Goal: Information Seeking & Learning: Learn about a topic

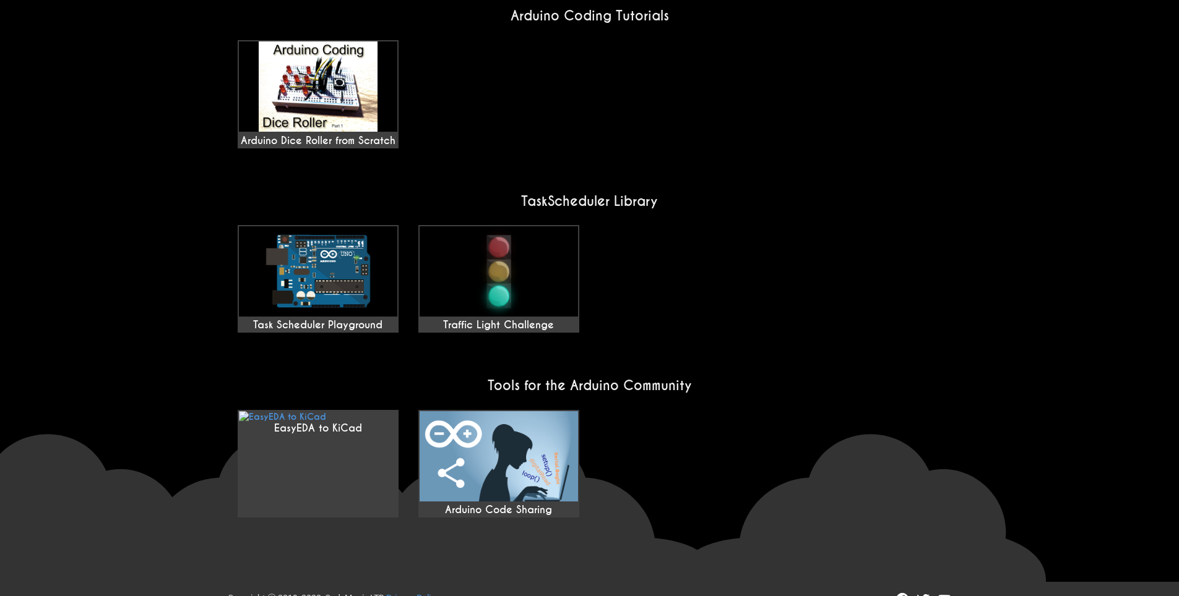
scroll to position [900, 0]
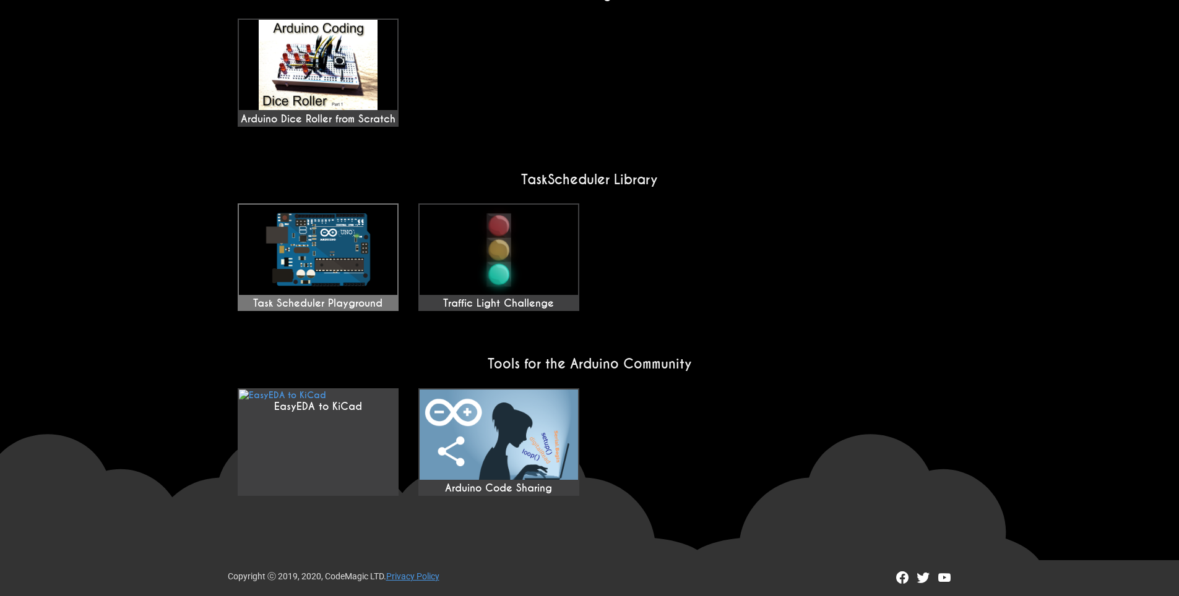
click at [323, 261] on img at bounding box center [318, 250] width 158 height 90
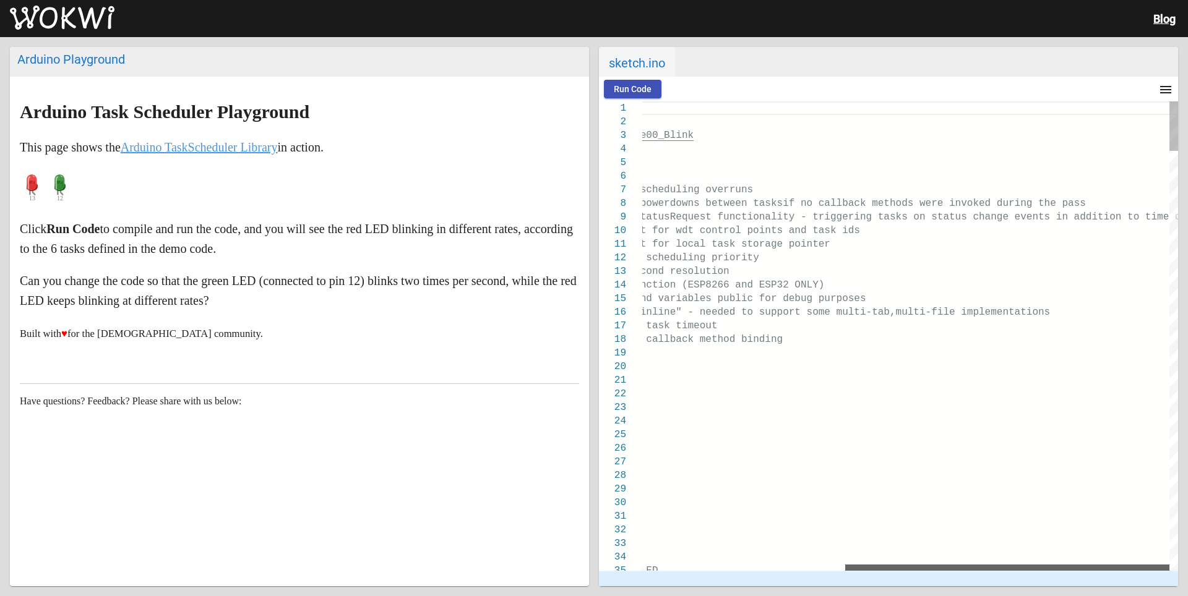
drag, startPoint x: 711, startPoint y: 565, endPoint x: 1185, endPoint y: 525, distance: 476.2
click at [1187, 536] on div "Arduino Playground Arduino Task Scheduler Playground This page shows the Arduin…" at bounding box center [594, 316] width 1188 height 559
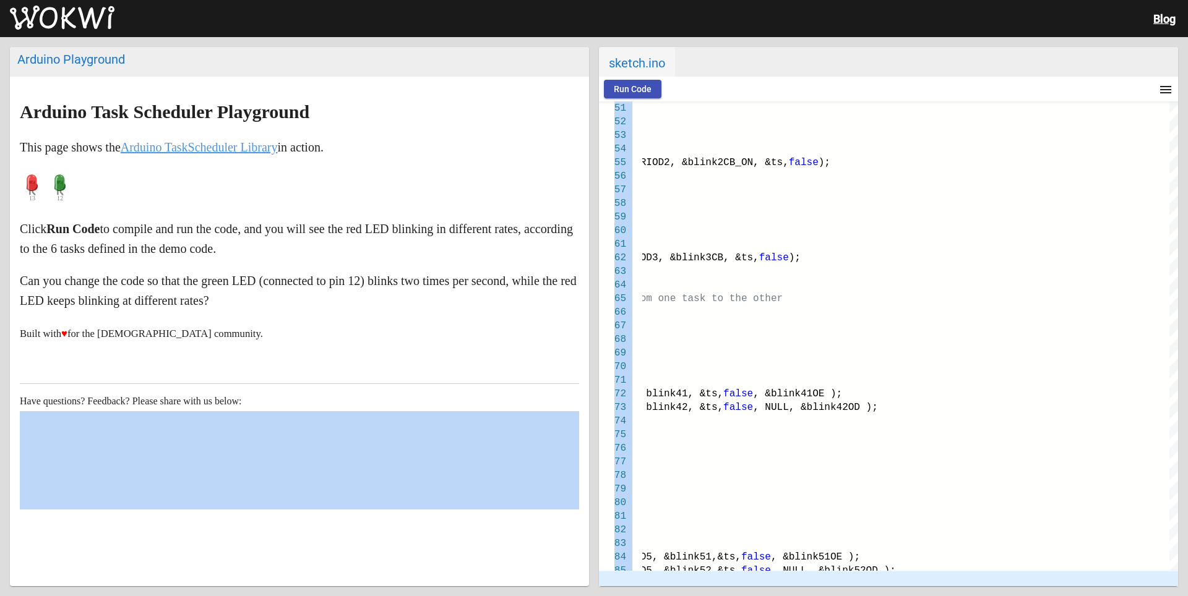
drag, startPoint x: 702, startPoint y: 581, endPoint x: 585, endPoint y: 572, distance: 117.9
click at [585, 572] on div "Arduino Playground Arduino Task Scheduler Playground This page shows the Arduin…" at bounding box center [594, 316] width 1188 height 559
type textarea "void blink42OD(); Task tBlink4On ( PERIOD4 * TASK_MILLISECOND, TASK_ONCE, blink…"
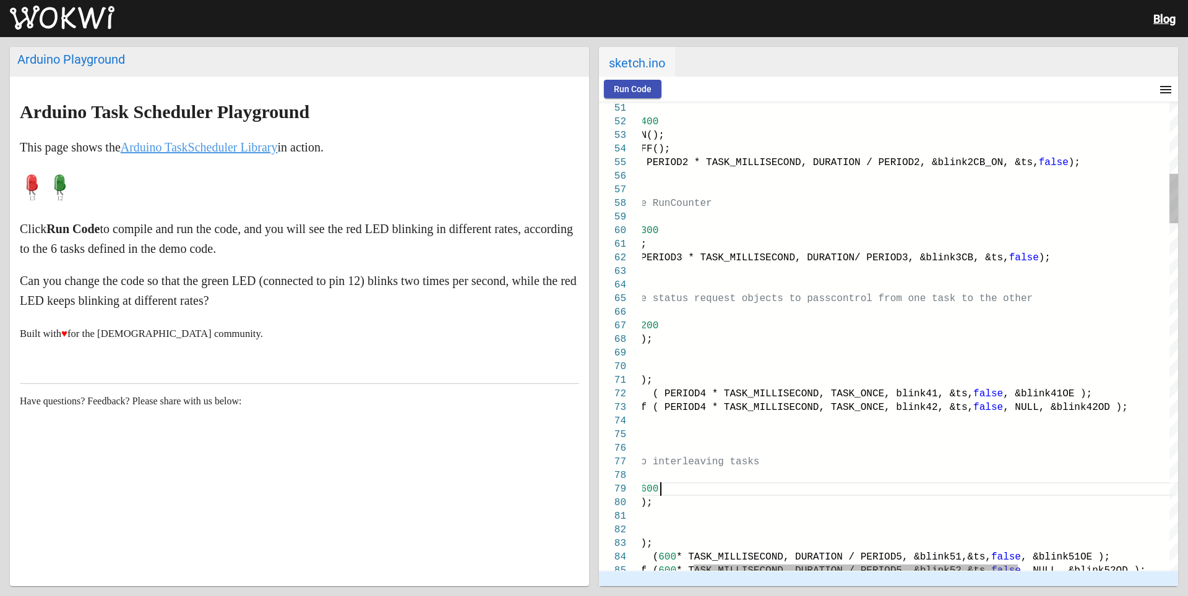
scroll to position [0, 527]
click at [726, 495] on div "#define PERIOD5 600" at bounding box center [992, 490] width 870 height 14
drag, startPoint x: 1076, startPoint y: 578, endPoint x: 912, endPoint y: 588, distance: 163.6
click at [912, 588] on div "Arduino Playground Arduino Task Scheduler Playground This page shows the Arduin…" at bounding box center [594, 316] width 1188 height 559
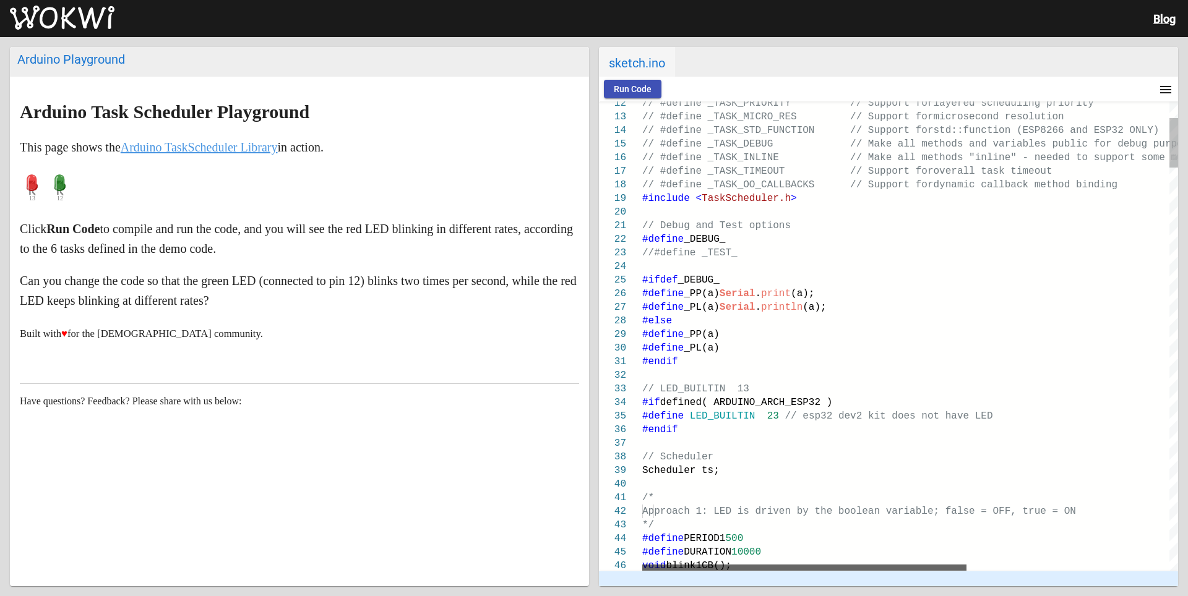
drag, startPoint x: 990, startPoint y: 569, endPoint x: 585, endPoint y: 540, distance: 405.6
click at [585, 540] on div "Arduino Playground Arduino Task Scheduler Playground This page shows the Arduin…" at bounding box center [594, 316] width 1188 height 559
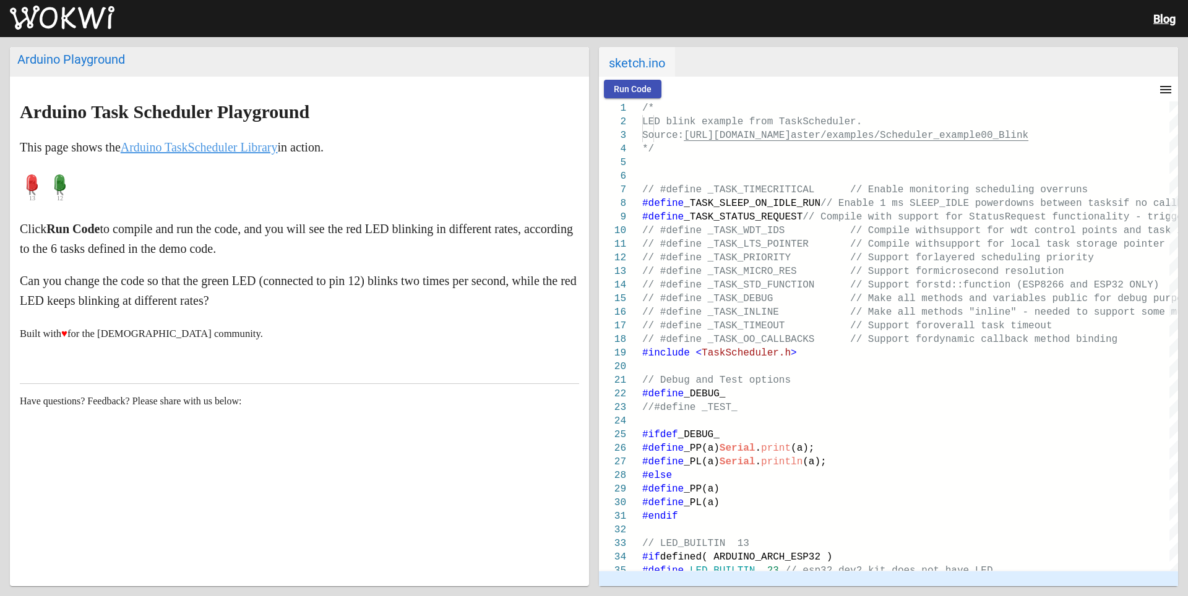
click at [1170, 92] on mat-icon "menu" at bounding box center [1165, 89] width 15 height 15
click at [1127, 119] on button "Format code (Alt+Shift+F)" at bounding box center [1117, 121] width 122 height 30
click at [1169, 88] on mat-icon "menu" at bounding box center [1165, 89] width 15 height 15
click at [1132, 153] on button "Upload to Arduino... (beta)" at bounding box center [1117, 151] width 122 height 30
click at [148, 144] on link "Arduino TaskScheduler Library" at bounding box center [199, 147] width 157 height 14
